Goal: Navigation & Orientation: Find specific page/section

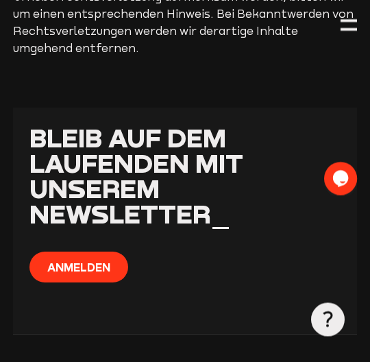
scroll to position [1359, 0]
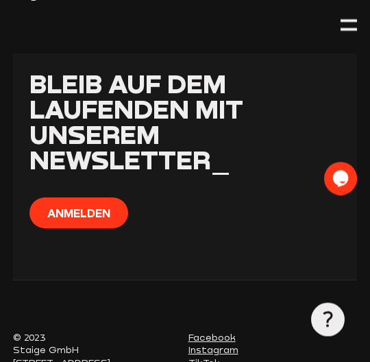
click at [95, 198] on button "Anmelden" at bounding box center [78, 213] width 98 height 31
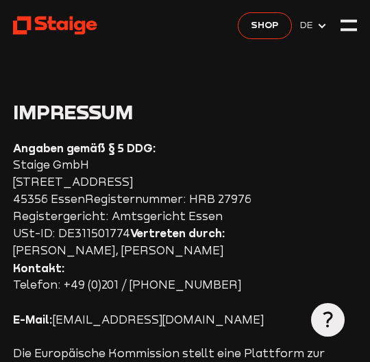
click at [308, 25] on span "DE" at bounding box center [308, 24] width 16 height 13
click at [312, 24] on span "DE" at bounding box center [308, 24] width 16 height 13
click at [314, 27] on span "DE" at bounding box center [308, 24] width 16 height 13
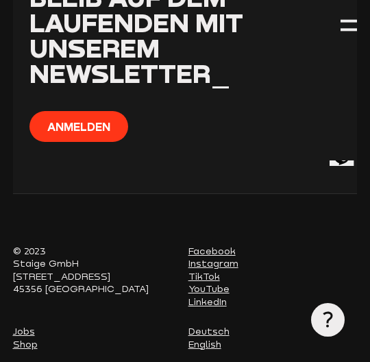
scroll to position [1444, 0]
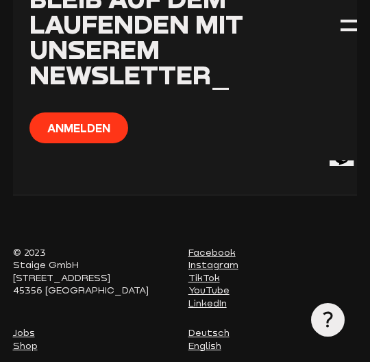
click at [217, 340] on link "English" at bounding box center [204, 345] width 33 height 11
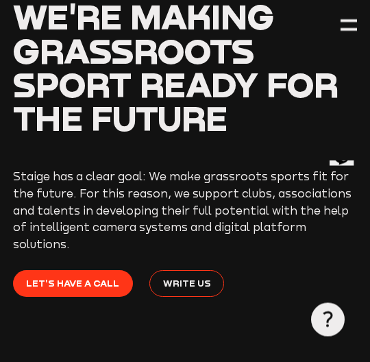
scroll to position [102, 0]
click at [66, 277] on span "Let's have a call" at bounding box center [72, 283] width 93 height 13
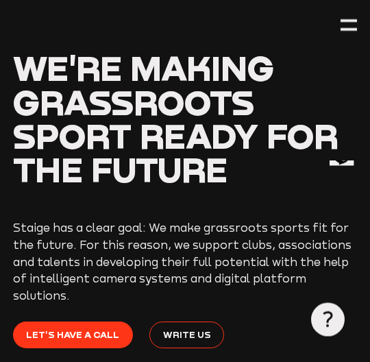
scroll to position [0, 0]
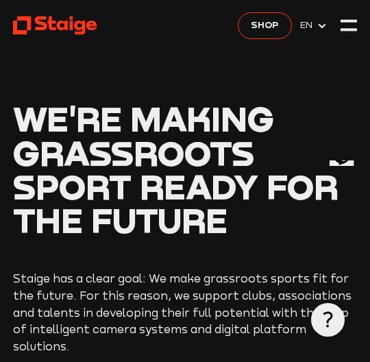
click at [344, 29] on div at bounding box center [348, 25] width 17 height 17
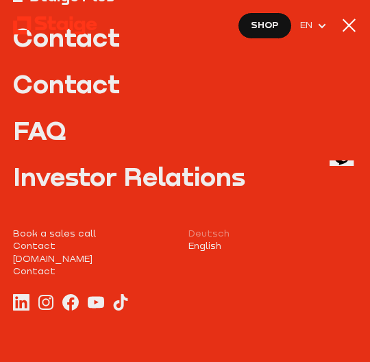
scroll to position [157, 0]
